Goal: Find specific page/section: Find specific page/section

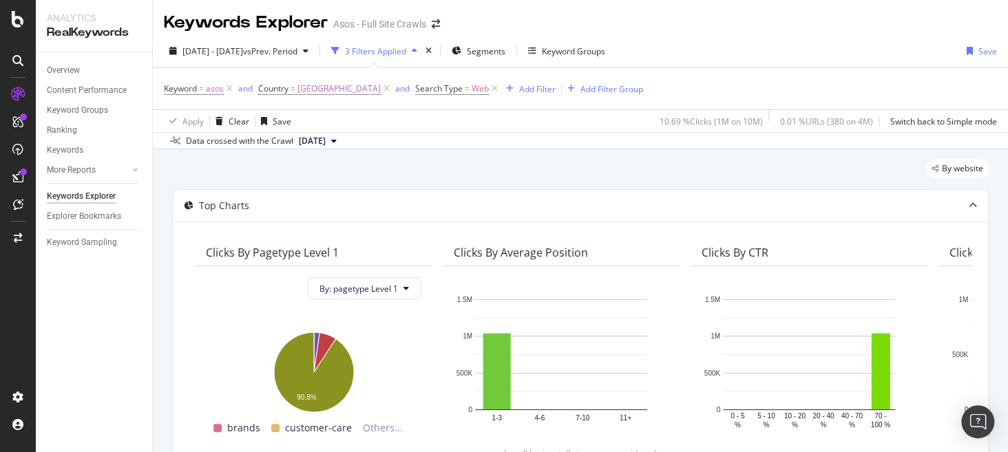
scroll to position [983, 0]
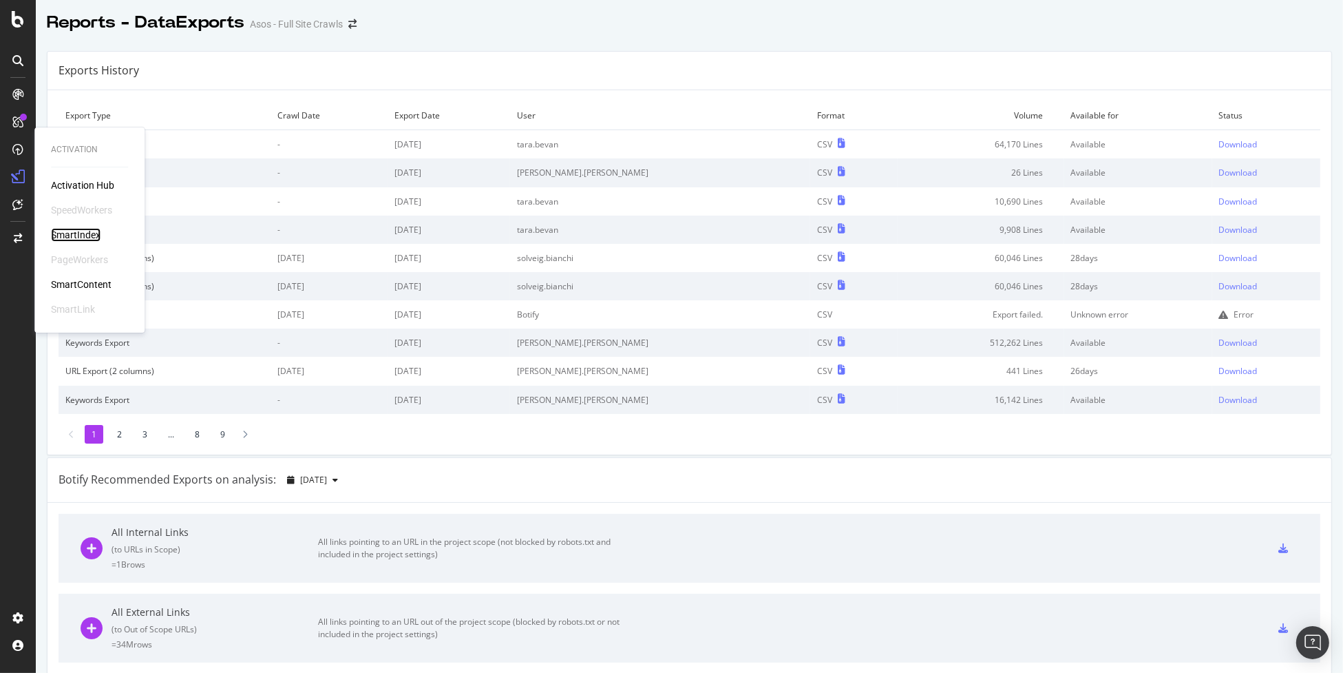
click at [72, 234] on div "SmartIndex" at bounding box center [76, 235] width 50 height 14
